Goal: Transaction & Acquisition: Book appointment/travel/reservation

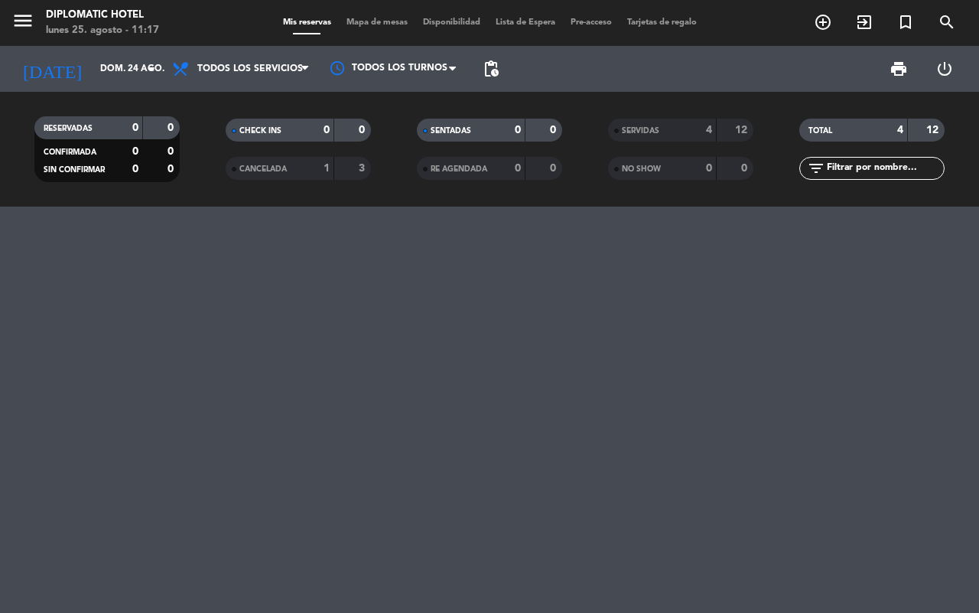
click at [823, 21] on icon "add_circle_outline" at bounding box center [823, 22] width 18 height 18
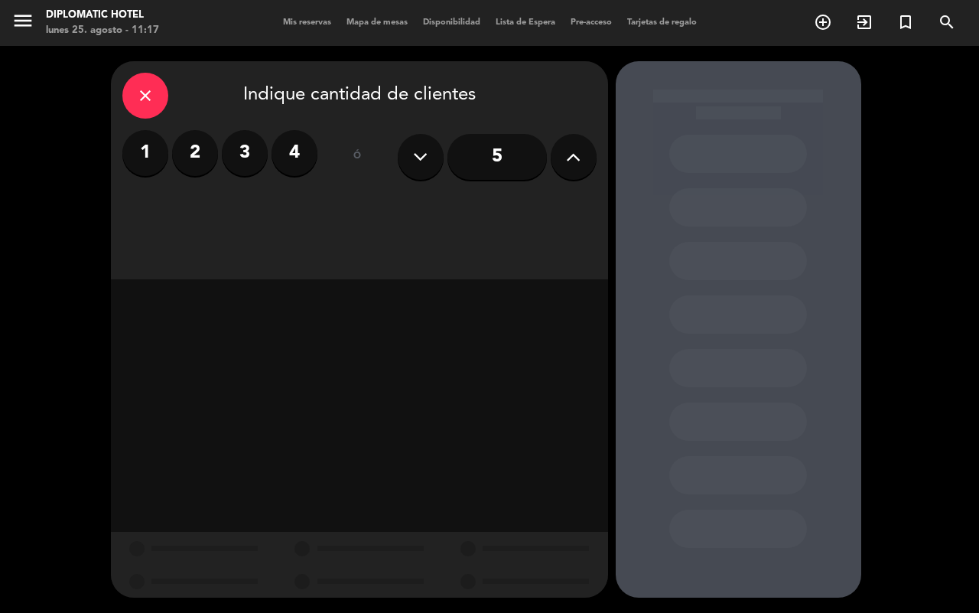
click at [581, 157] on button at bounding box center [574, 157] width 46 height 46
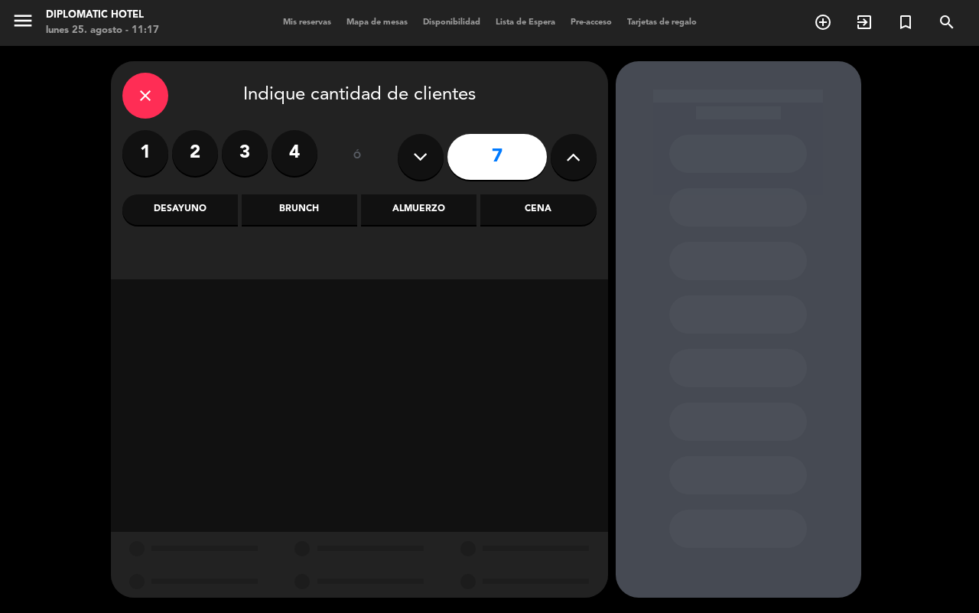
click at [581, 157] on button at bounding box center [574, 157] width 46 height 46
click at [583, 158] on button at bounding box center [574, 157] width 46 height 46
type input "10"
click at [578, 216] on div "Cena" at bounding box center [538, 209] width 116 height 31
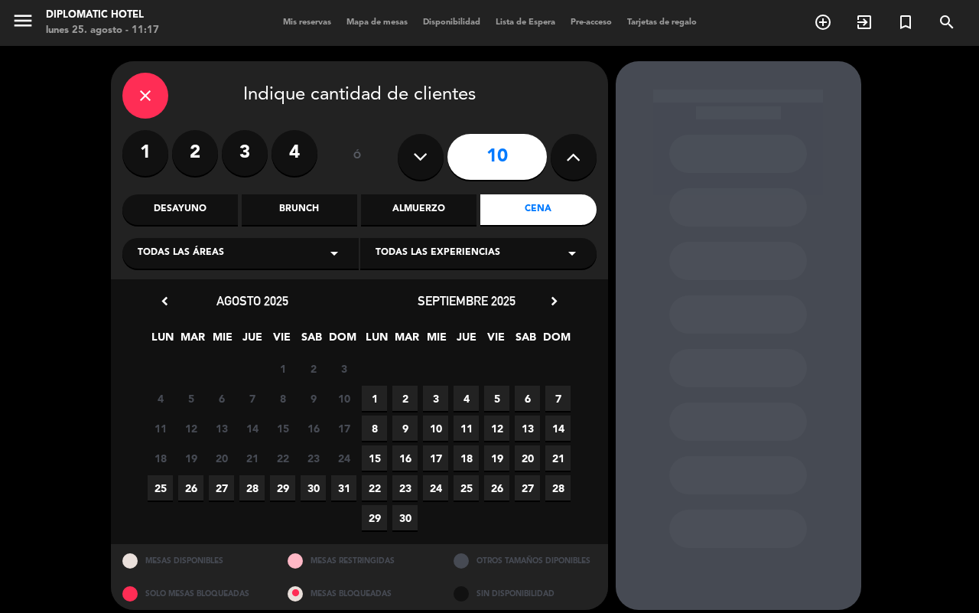
click at [287, 488] on span "29" at bounding box center [282, 487] width 25 height 25
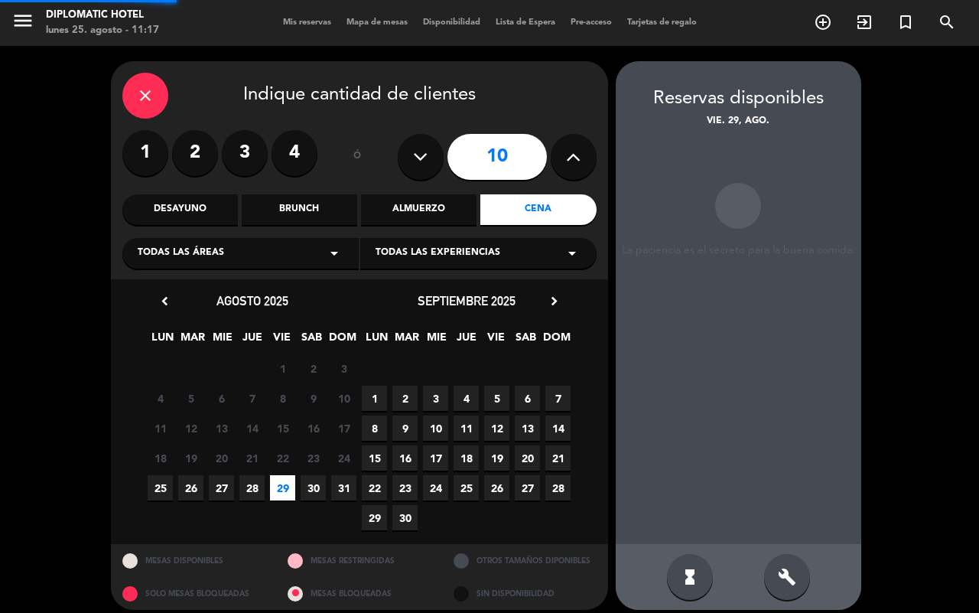
scroll to position [10, 0]
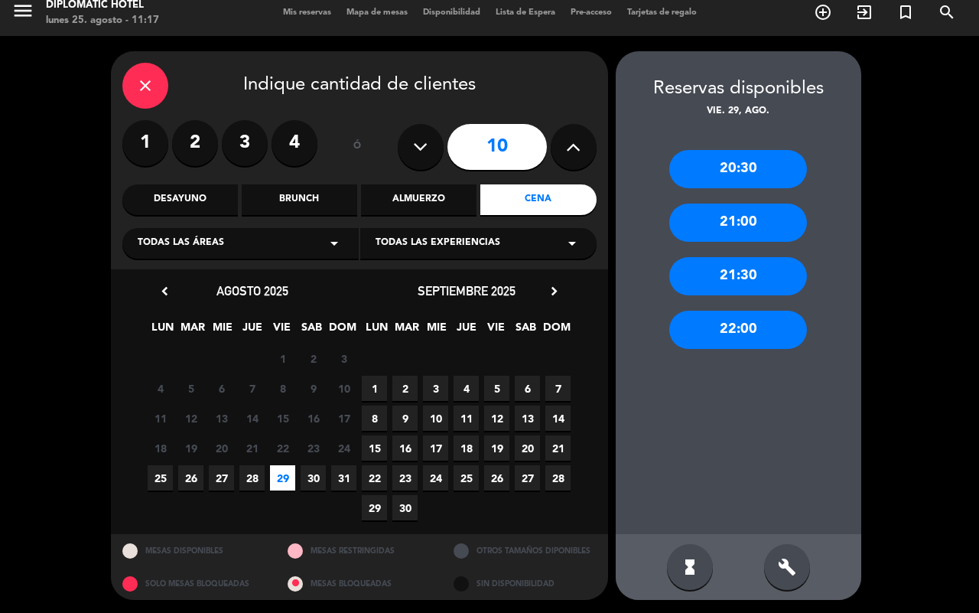
click at [744, 220] on div "21:00" at bounding box center [738, 223] width 138 height 38
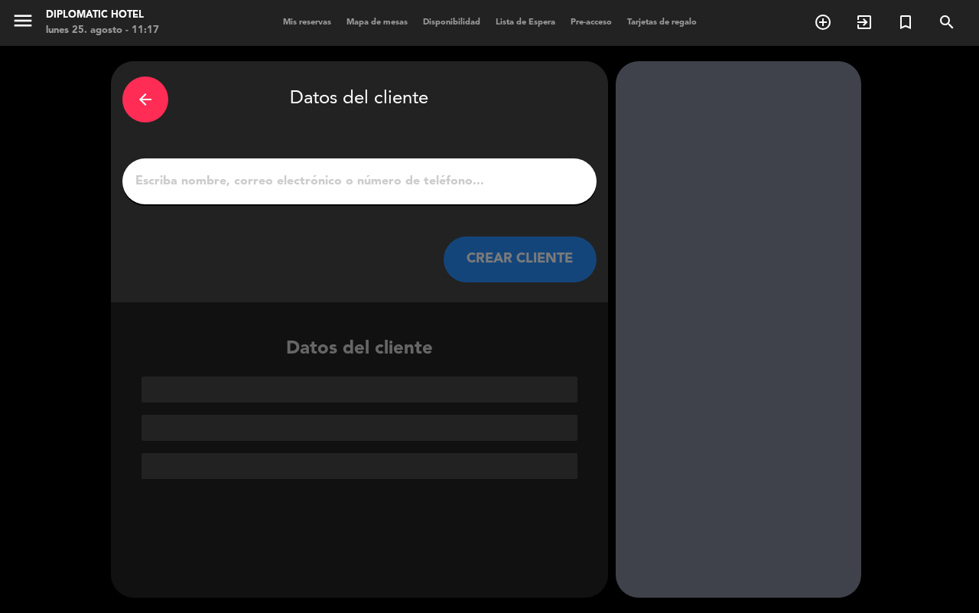
scroll to position [0, 0]
click at [379, 195] on div at bounding box center [359, 181] width 474 height 46
click at [383, 182] on input "1" at bounding box center [359, 181] width 451 height 21
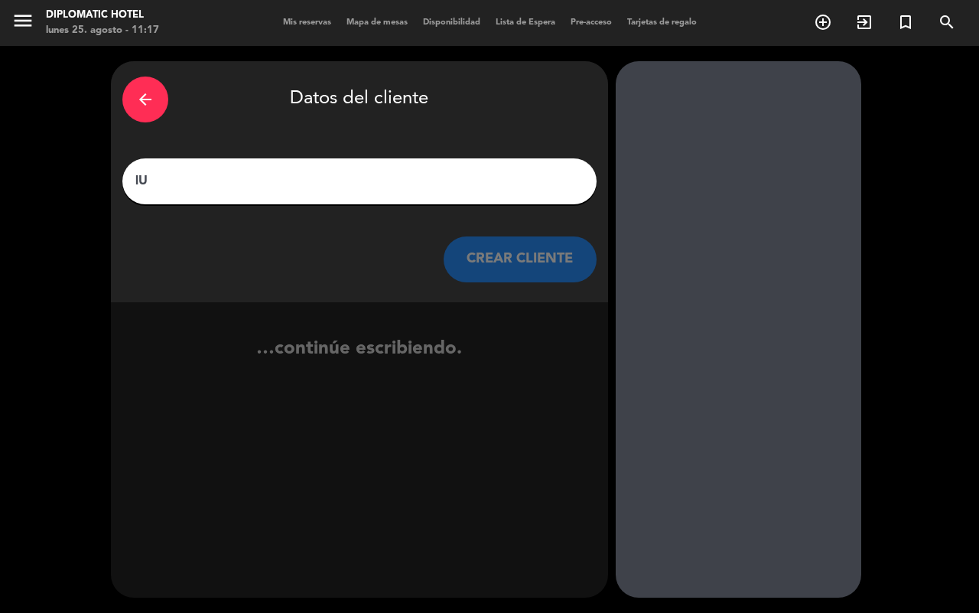
type input "l"
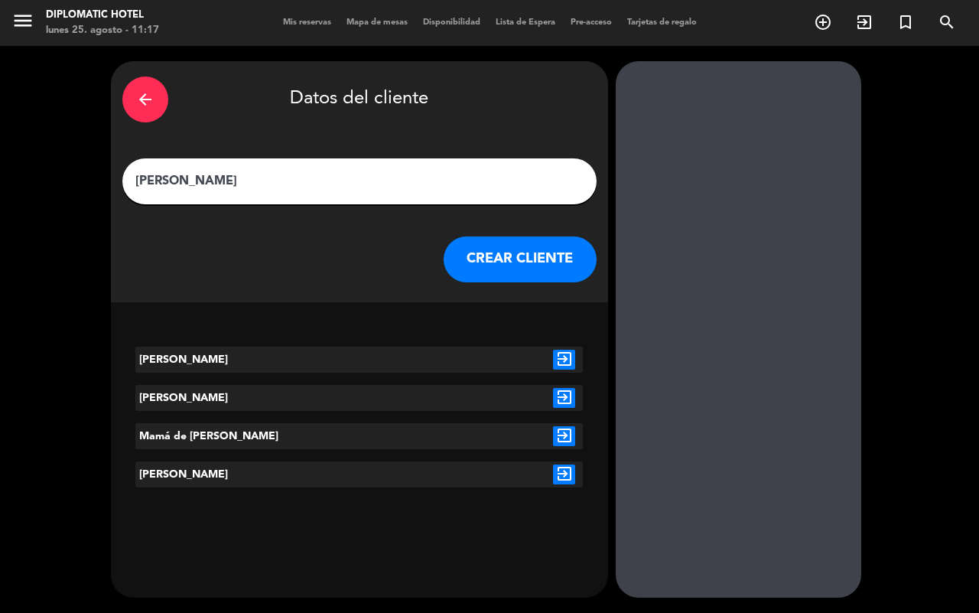
type input "[PERSON_NAME]"
click at [228, 357] on div "[PERSON_NAME]" at bounding box center [228, 360] width 187 height 26
click at [570, 362] on icon "exit_to_app" at bounding box center [564, 360] width 22 height 20
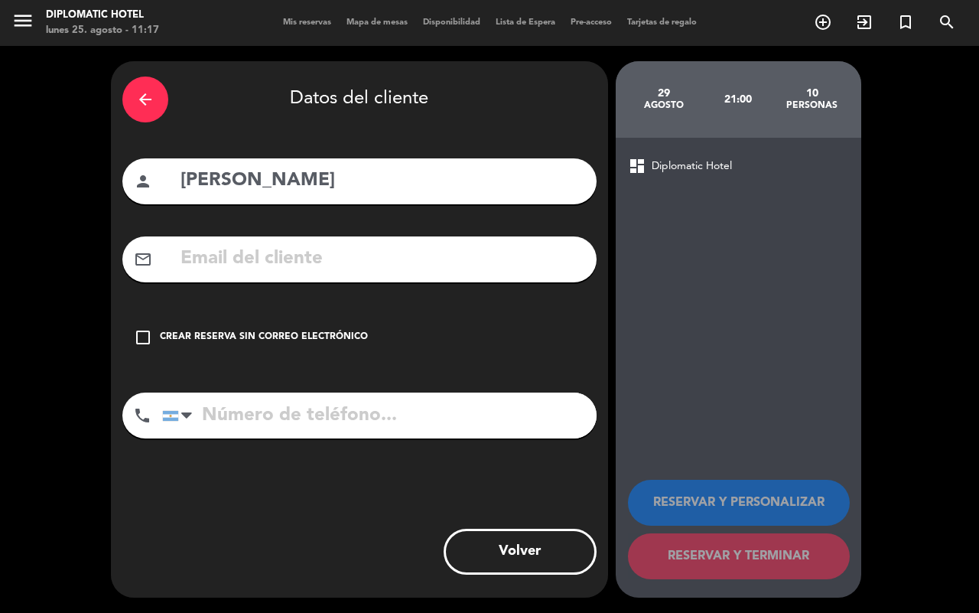
click at [147, 334] on icon "check_box_outline_blank" at bounding box center [143, 337] width 18 height 18
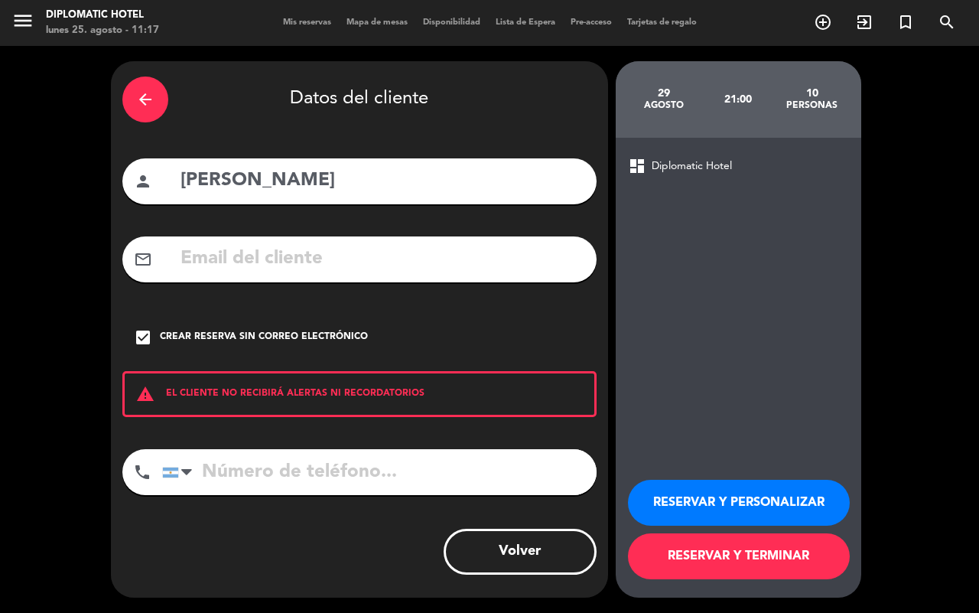
click at [819, 495] on button "RESERVAR Y PERSONALIZAR" at bounding box center [739, 503] width 222 height 46
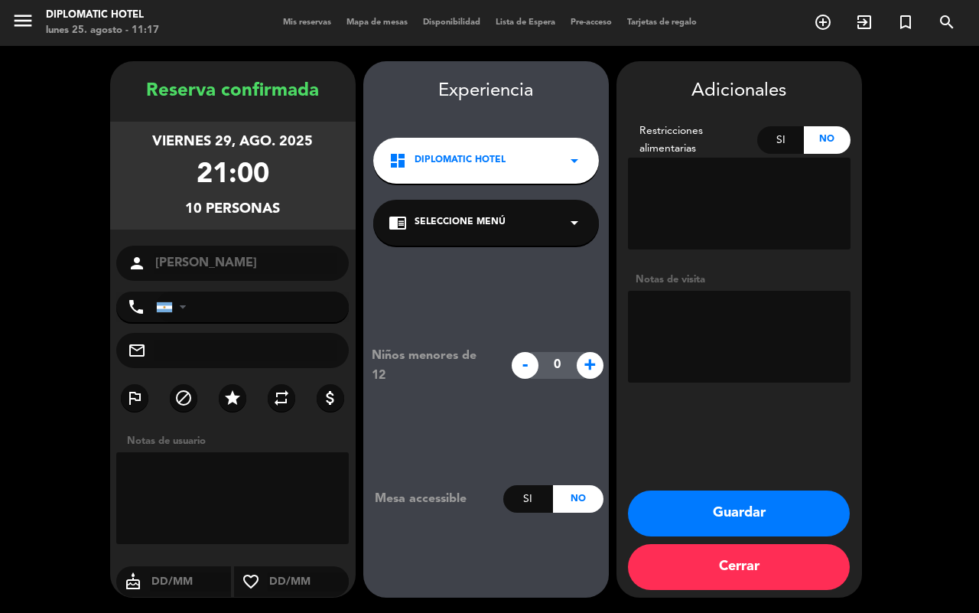
click at [747, 323] on textarea at bounding box center [739, 337] width 223 height 92
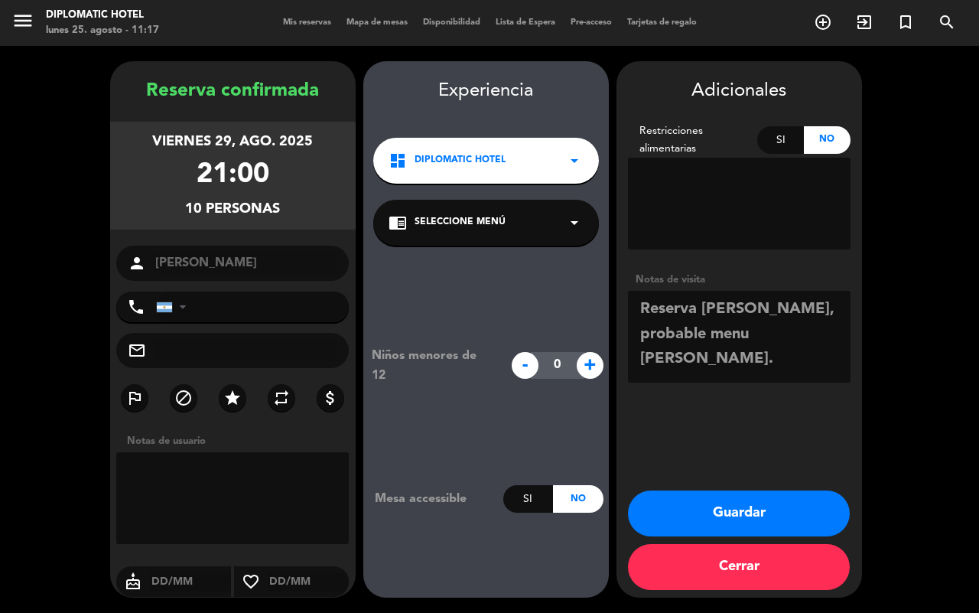
type textarea "Reserva [PERSON_NAME], probable menu [PERSON_NAME]."
click at [230, 349] on input "text" at bounding box center [246, 350] width 184 height 21
type input "m"
type input "[EMAIL_ADDRESS][DOMAIN_NAME]"
click at [796, 339] on textarea at bounding box center [739, 337] width 223 height 92
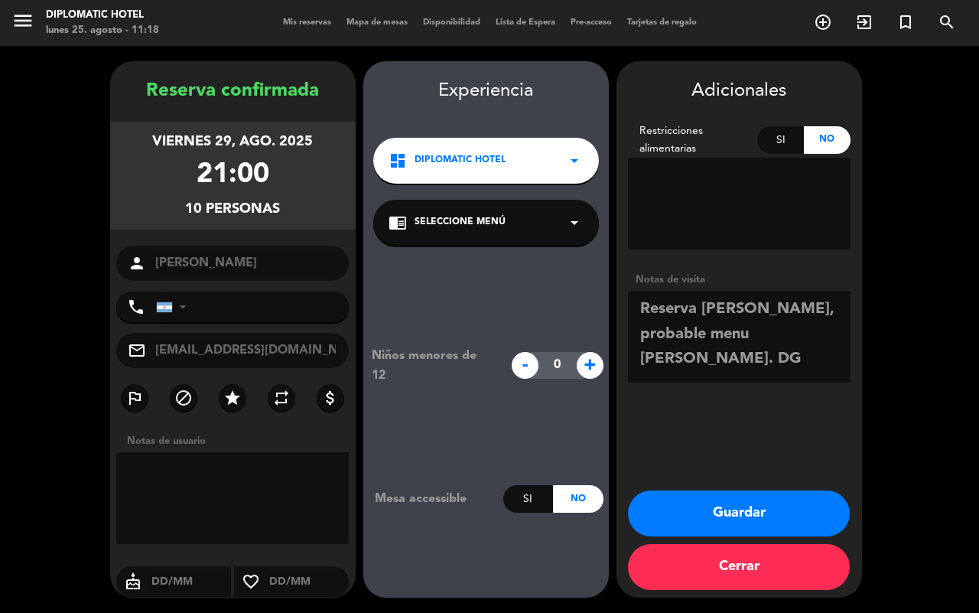
type textarea "Reserva [PERSON_NAME], probable menu [PERSON_NAME]. DG"
click at [773, 524] on button "Guardar" at bounding box center [739, 513] width 222 height 46
